Goal: Information Seeking & Learning: Learn about a topic

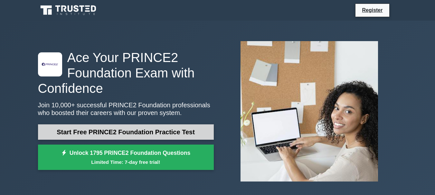
click at [179, 132] on link "Start Free PRINCE2 Foundation Practice Test" at bounding box center [126, 132] width 176 height 15
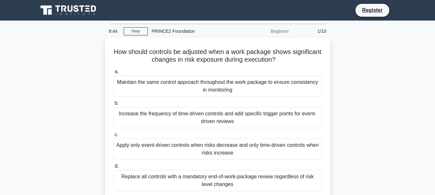
scroll to position [22, 0]
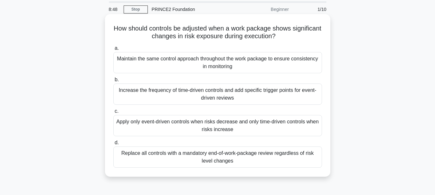
click at [251, 158] on div "Replace all controls with a mandatory end-of-work-package review regardless of …" at bounding box center [217, 157] width 209 height 21
click at [113, 145] on input "d. Replace all controls with a mandatory end-of-work-package review regardless …" at bounding box center [113, 143] width 0 height 4
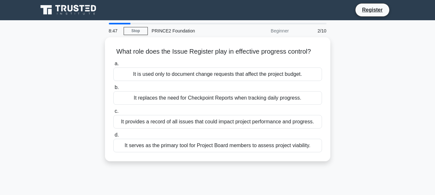
scroll to position [0, 0]
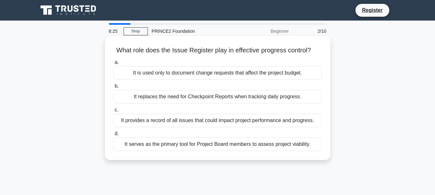
click at [268, 121] on div "It provides a record of all issues that could impact project performance and pr…" at bounding box center [217, 121] width 209 height 14
click at [113, 112] on input "c. It provides a record of all issues that could impact project performance and…" at bounding box center [113, 110] width 0 height 4
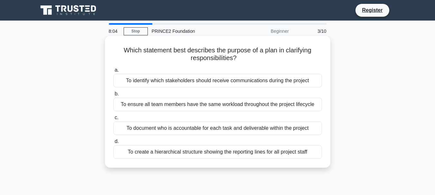
click at [231, 81] on div "To identify which stakeholders should receive communications during the project" at bounding box center [217, 81] width 209 height 14
click at [113, 72] on input "a. To identify which stakeholders should receive communications during the proj…" at bounding box center [113, 70] width 0 height 4
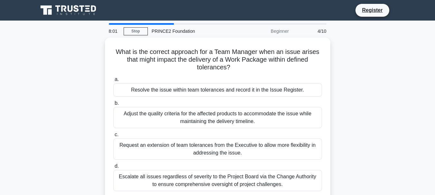
click at [378, 122] on div "What is the correct approach for a Team Manager when an issue arises that might…" at bounding box center [217, 123] width 367 height 171
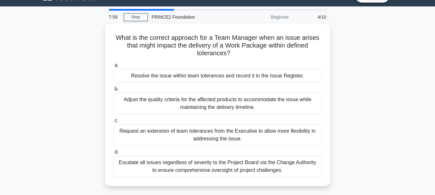
scroll to position [17, 0]
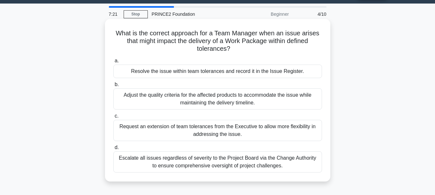
click at [239, 128] on div "Request an extension of team tolerances from the Executive to allow more flexib…" at bounding box center [217, 130] width 209 height 21
click at [113, 118] on input "c. Request an extension of team tolerances from the Executive to allow more fle…" at bounding box center [113, 116] width 0 height 4
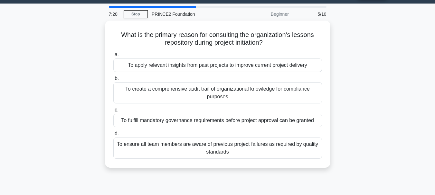
scroll to position [0, 0]
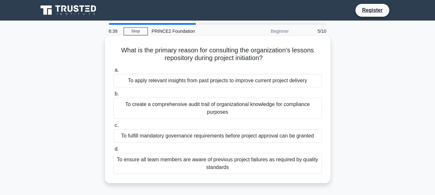
click at [252, 107] on div "To create a comprehensive audit trail of organizational knowledge for complianc…" at bounding box center [217, 108] width 209 height 21
click at [113, 96] on input "b. To create a comprehensive audit trail of organizational knowledge for compli…" at bounding box center [113, 94] width 0 height 4
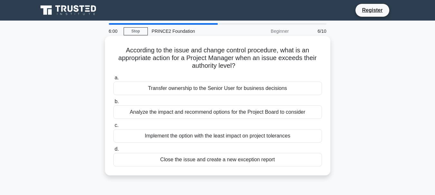
click at [244, 86] on div "Transfer ownership to the Senior User for business decisions" at bounding box center [217, 89] width 209 height 14
click at [113, 80] on input "a. Transfer ownership to the Senior User for business decisions" at bounding box center [113, 78] width 0 height 4
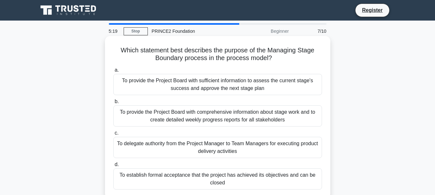
click at [231, 87] on div "To provide the Project Board with sufficient information to assess the current …" at bounding box center [217, 84] width 209 height 21
click at [113, 72] on input "a. To provide the Project Board with sufficient information to assess the curre…" at bounding box center [113, 70] width 0 height 4
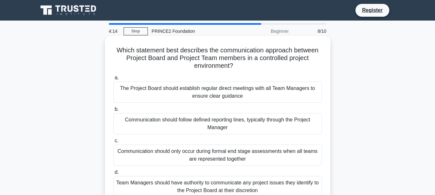
click at [264, 186] on div "Team Managers should have authority to communicate any project issues they iden…" at bounding box center [217, 186] width 209 height 21
click at [113, 175] on input "d. Team Managers should have authority to communicate any project issues they i…" at bounding box center [113, 173] width 0 height 4
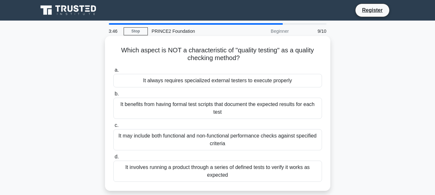
click at [289, 140] on div "It may include both functional and non-functional performance checks against sp…" at bounding box center [217, 139] width 209 height 21
click at [113, 128] on input "c. It may include both functional and non-functional performance checks against…" at bounding box center [113, 126] width 0 height 4
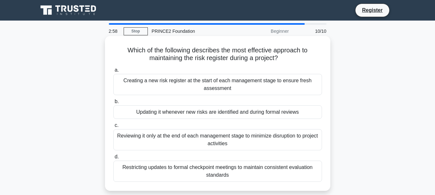
click at [178, 114] on div "Updating it whenever new risks are identified and during formal reviews" at bounding box center [217, 113] width 209 height 14
click at [113, 104] on input "b. Updating it whenever new risks are identified and during formal reviews" at bounding box center [113, 102] width 0 height 4
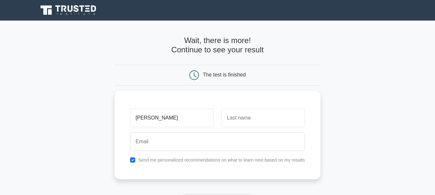
type input "gabriel"
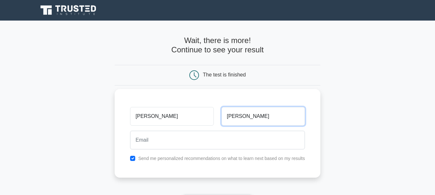
type input "figueroa"
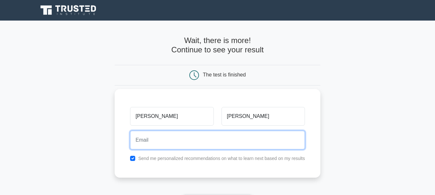
click at [260, 147] on input "email" at bounding box center [217, 140] width 175 height 19
type input "gabitolindo@gmail.com"
